Goal: Find specific page/section: Find specific page/section

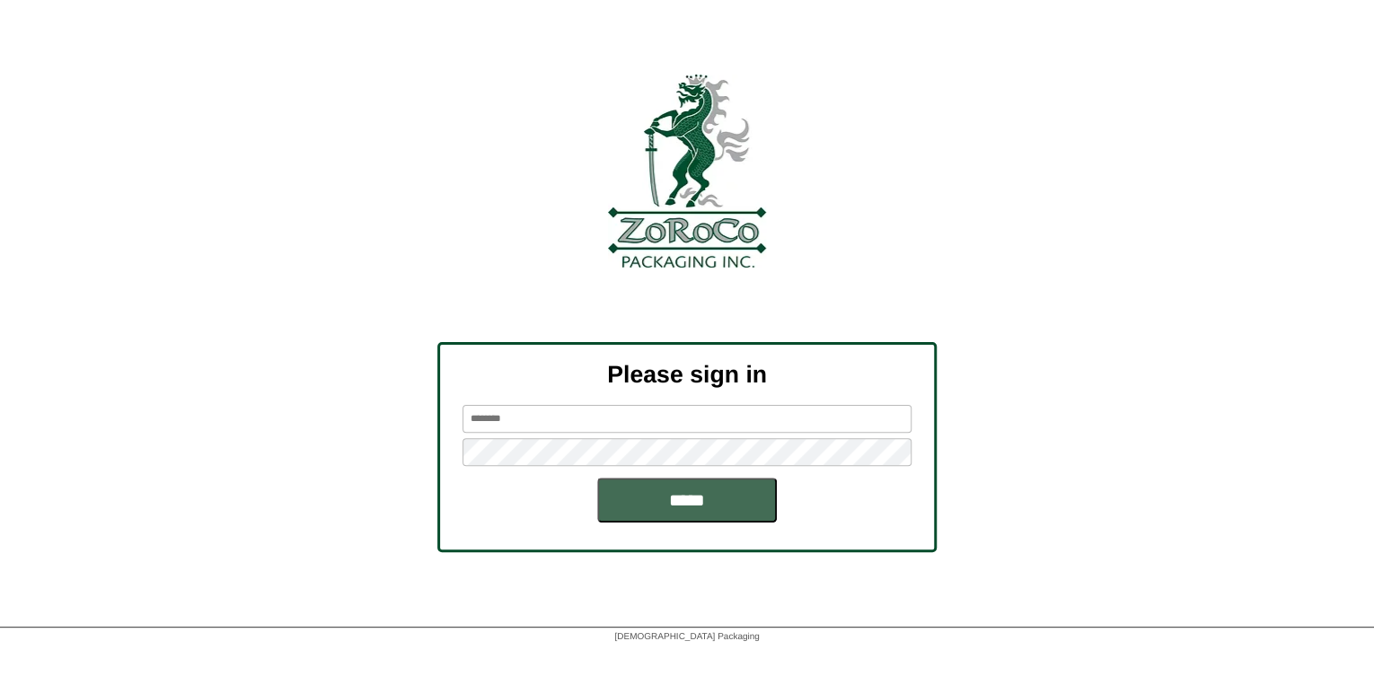
type input "*******"
drag, startPoint x: 680, startPoint y: 511, endPoint x: 683, endPoint y: 501, distance: 10.2
click at [680, 510] on input "*****" at bounding box center [687, 500] width 180 height 45
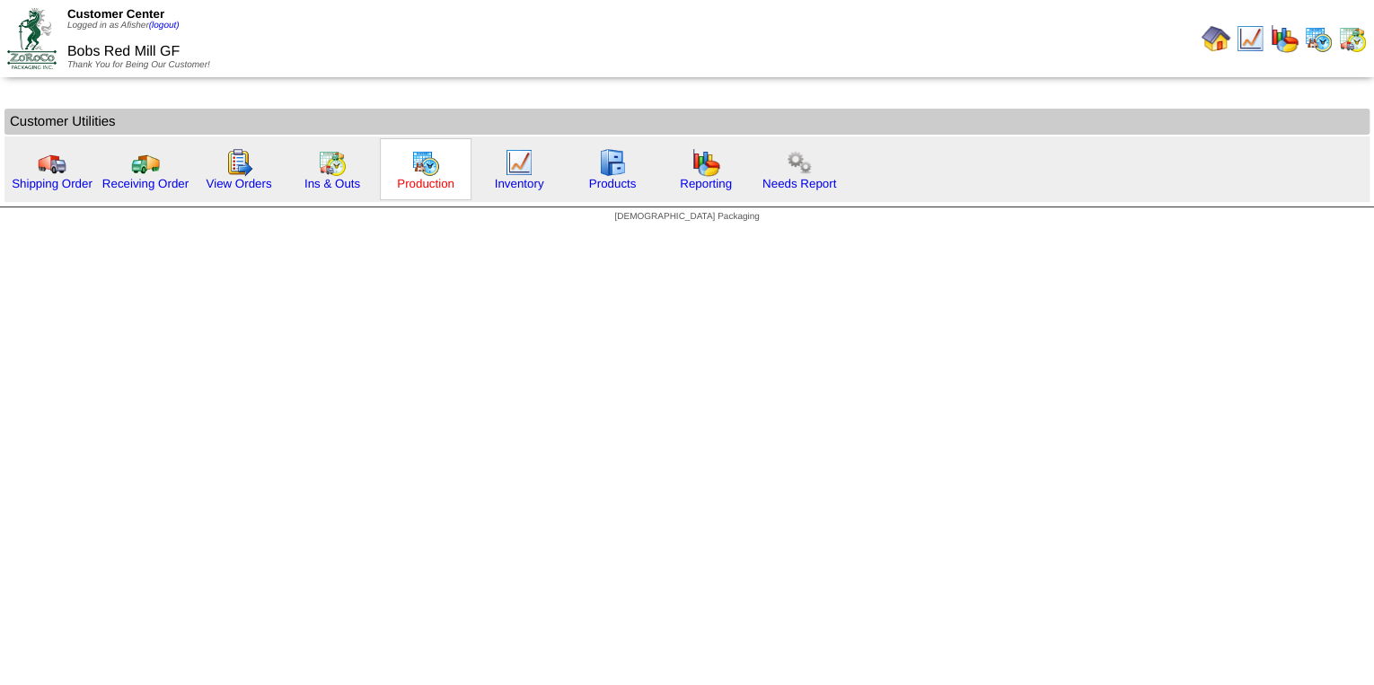
click at [437, 179] on link "Production" at bounding box center [425, 183] width 57 height 13
